Goal: Information Seeking & Learning: Learn about a topic

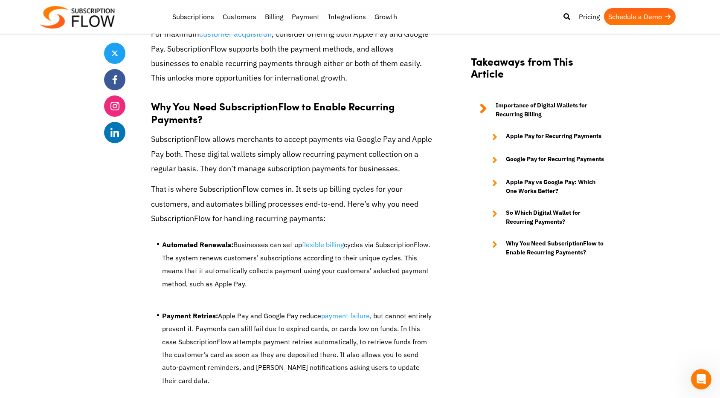
scroll to position [3132, 0]
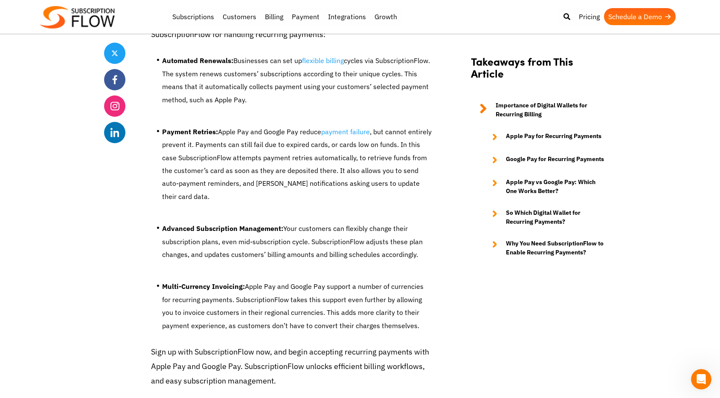
scroll to position [1530, 0]
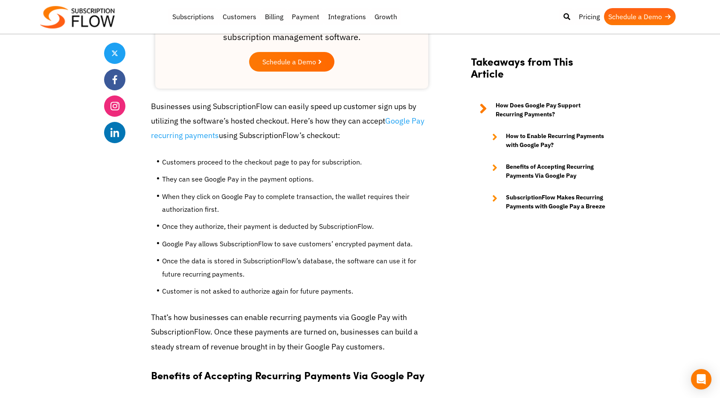
scroll to position [1345, 0]
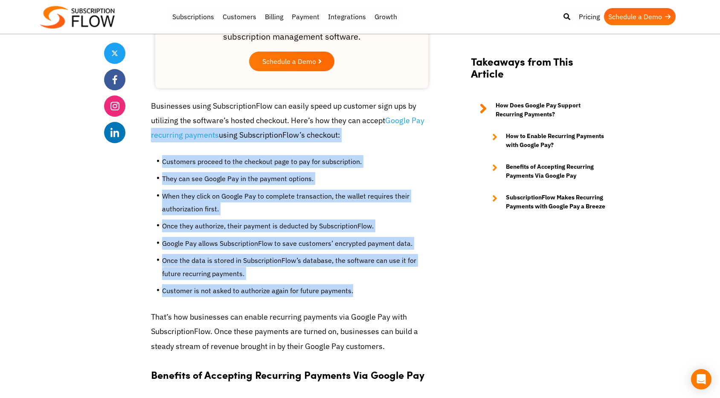
drag, startPoint x: 143, startPoint y: 142, endPoint x: 351, endPoint y: 305, distance: 264.1
click at [351, 305] on ul "Customers proceed to the checkout page to pay for subscription. They can see Go…" at bounding box center [291, 230] width 281 height 162
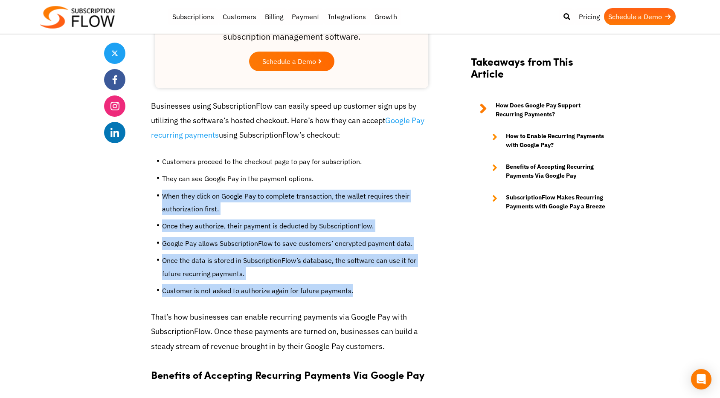
drag, startPoint x: 351, startPoint y: 283, endPoint x: 341, endPoint y: 174, distance: 109.5
click at [341, 174] on ul "Customers proceed to the checkout page to pay for subscription. They can see Go…" at bounding box center [291, 230] width 281 height 162
click at [341, 174] on li "They can see Google Pay in the payment options." at bounding box center [297, 180] width 270 height 17
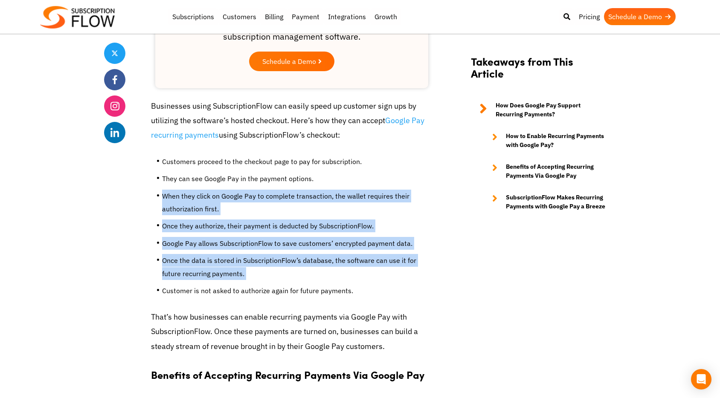
drag, startPoint x: 341, startPoint y: 174, endPoint x: 355, endPoint y: 279, distance: 105.8
click at [355, 279] on ul "Customers proceed to the checkout page to pay for subscription. They can see Go…" at bounding box center [291, 230] width 281 height 162
click at [355, 279] on li "Once the data is stored in SubscriptionFlow’s database, the software can use it…" at bounding box center [297, 269] width 270 height 30
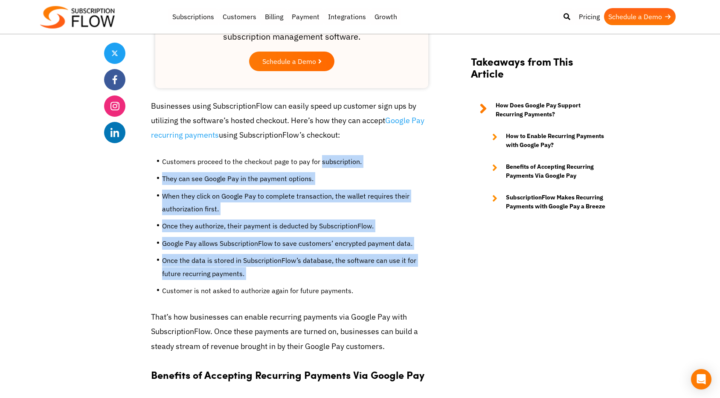
drag, startPoint x: 355, startPoint y: 279, endPoint x: 350, endPoint y: 160, distance: 119.0
click at [350, 160] on ul "Customers proceed to the checkout page to pay for subscription. They can see Go…" at bounding box center [291, 230] width 281 height 162
click at [350, 160] on li "Customers proceed to the checkout page to pay for subscription." at bounding box center [297, 163] width 270 height 17
drag, startPoint x: 350, startPoint y: 160, endPoint x: 354, endPoint y: 283, distance: 122.8
click at [354, 283] on ul "Customers proceed to the checkout page to pay for subscription. They can see Go…" at bounding box center [291, 230] width 281 height 162
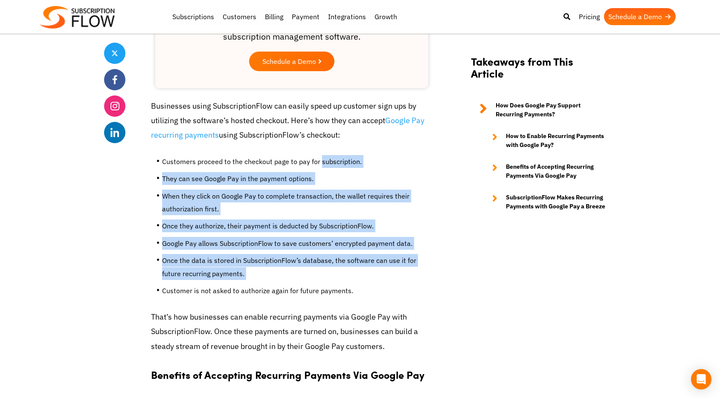
click at [354, 283] on li "Once the data is stored in SubscriptionFlow’s database, the software can use it…" at bounding box center [297, 269] width 270 height 30
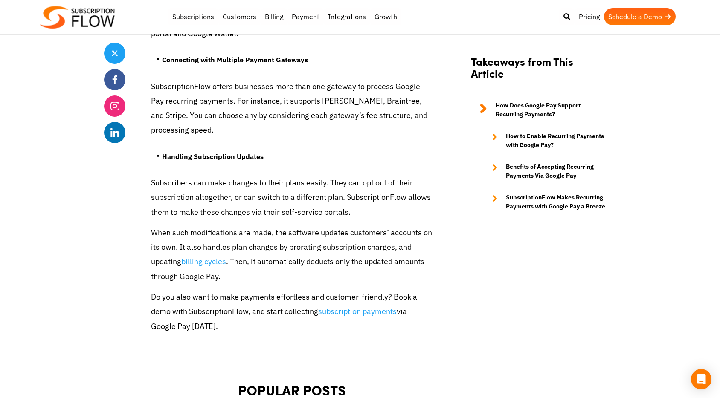
scroll to position [2796, 0]
